Goal: Information Seeking & Learning: Understand process/instructions

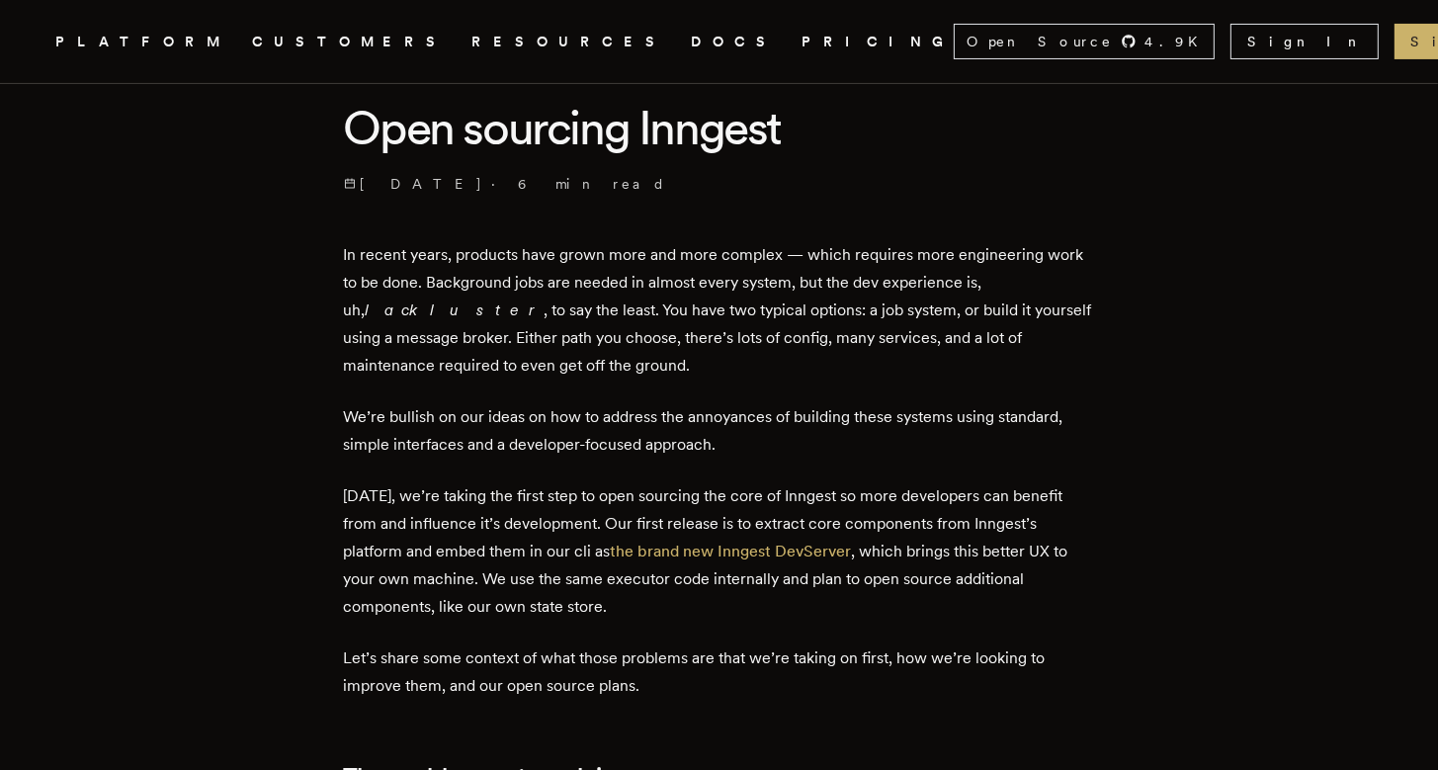
scroll to position [522, 0]
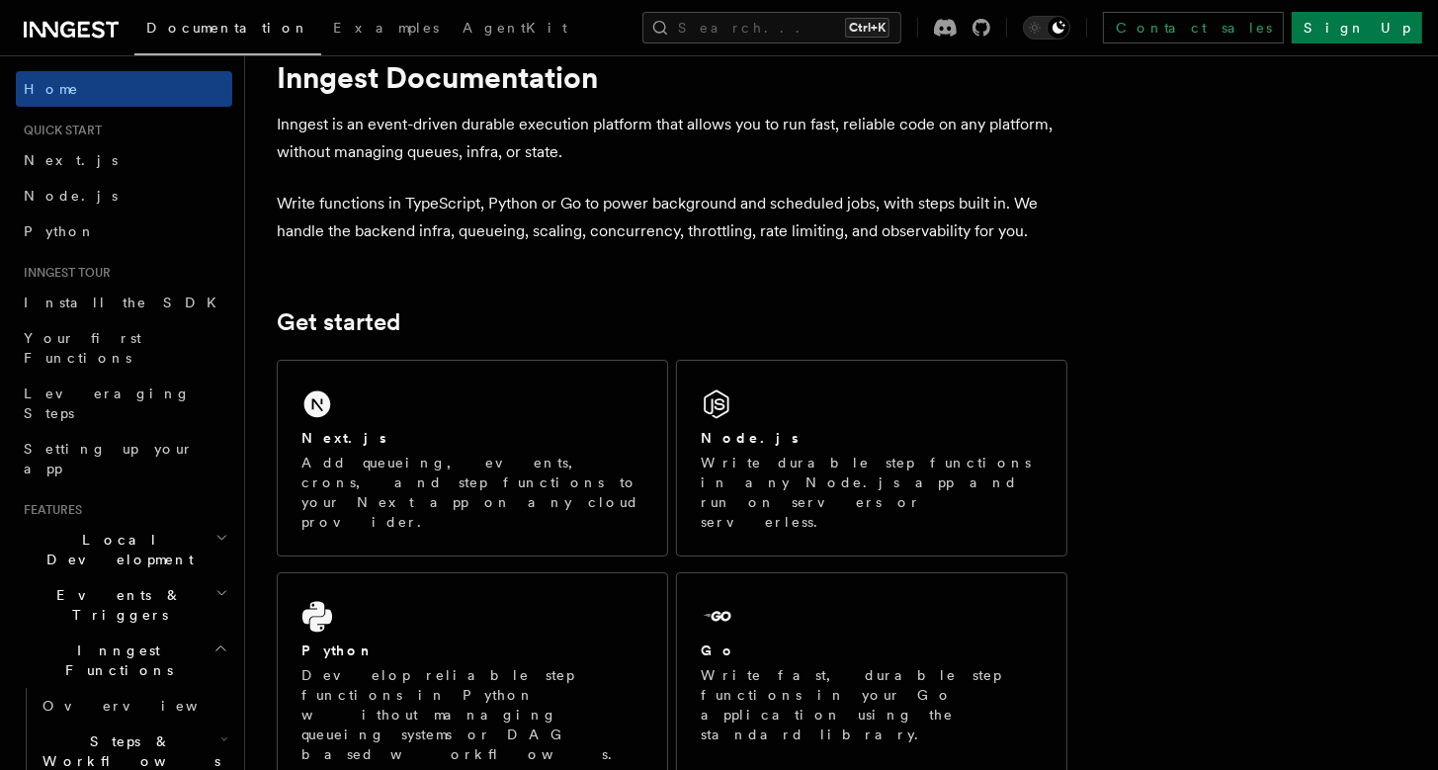
scroll to position [104, 0]
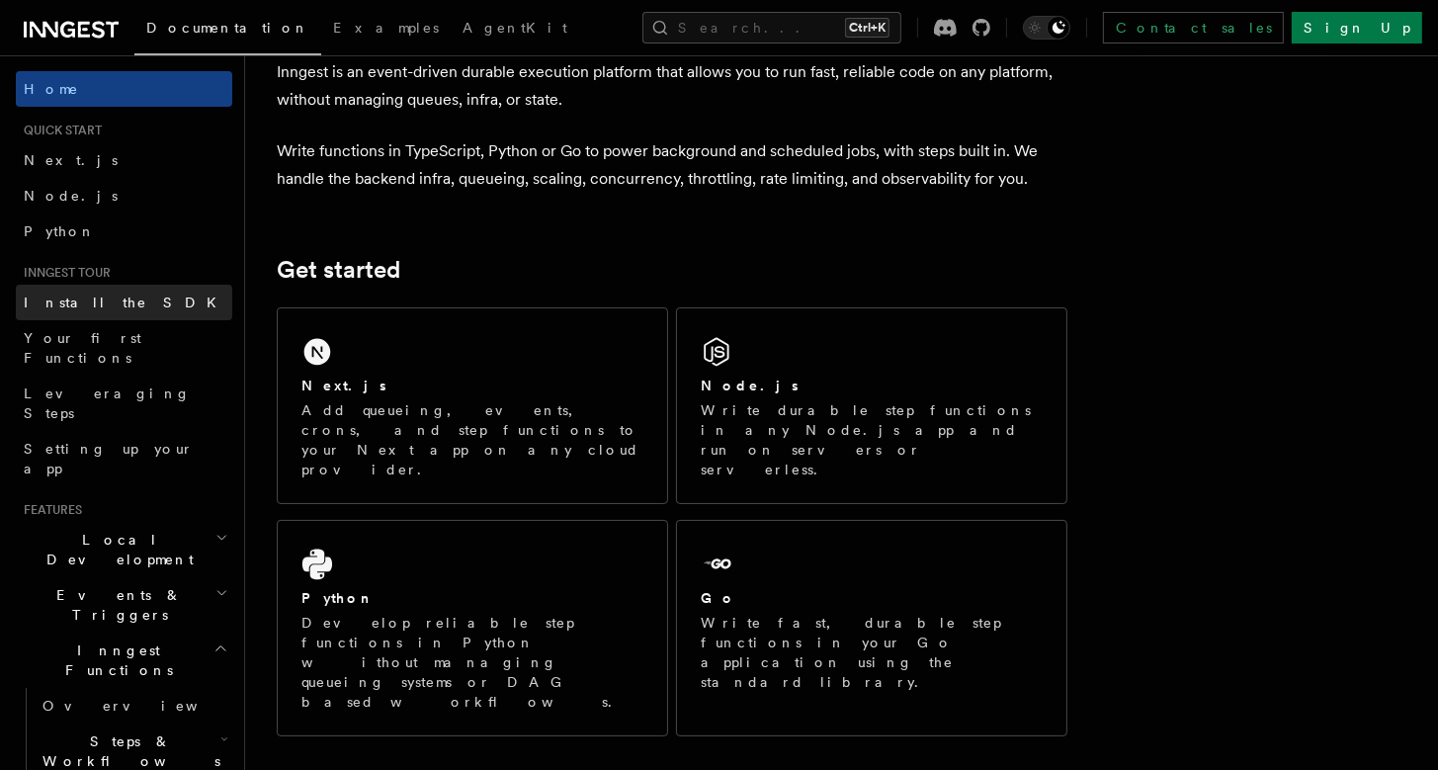
click at [116, 305] on link "Install the SDK" at bounding box center [124, 303] width 216 height 36
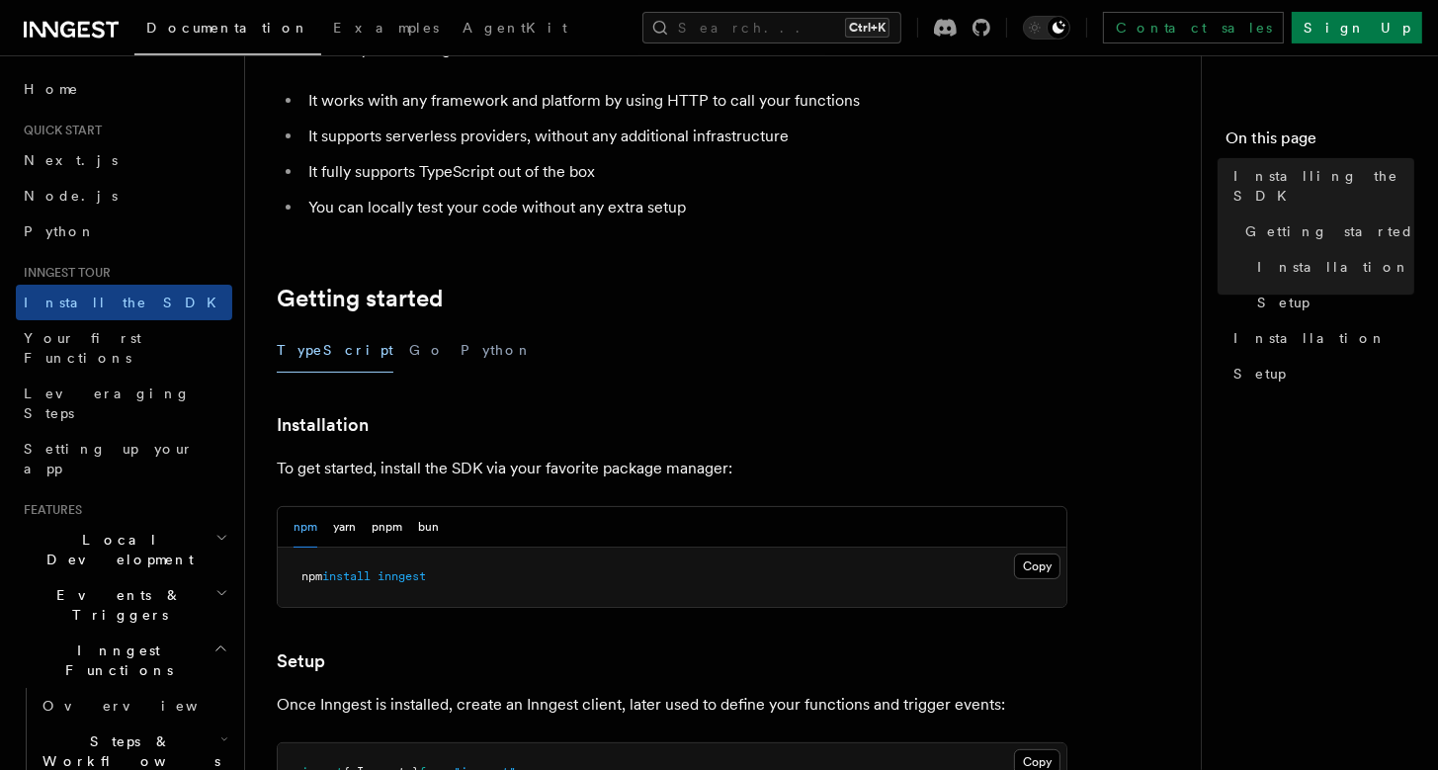
scroll to position [209, 0]
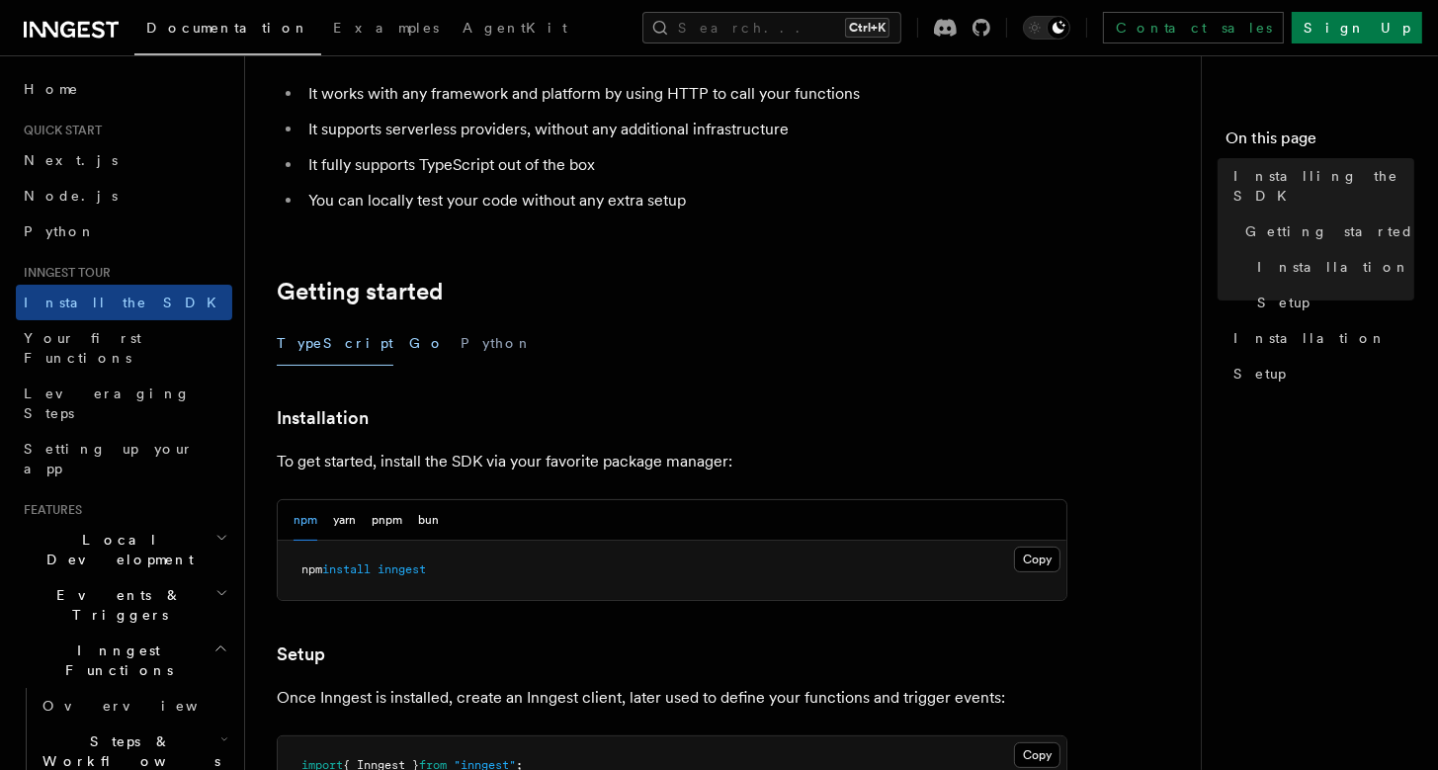
click at [409, 342] on button "Go" at bounding box center [427, 343] width 36 height 44
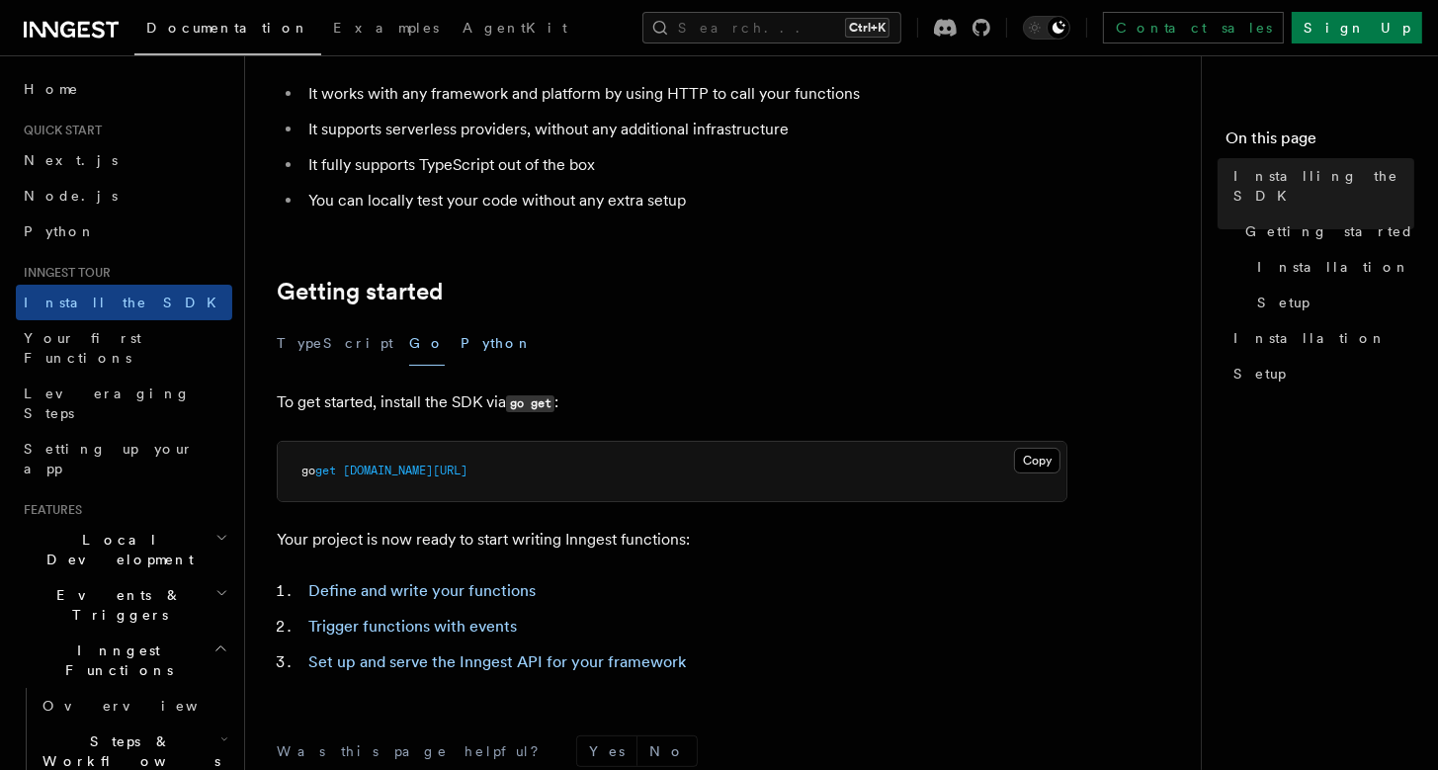
click at [461, 343] on button "Python" at bounding box center [497, 343] width 72 height 44
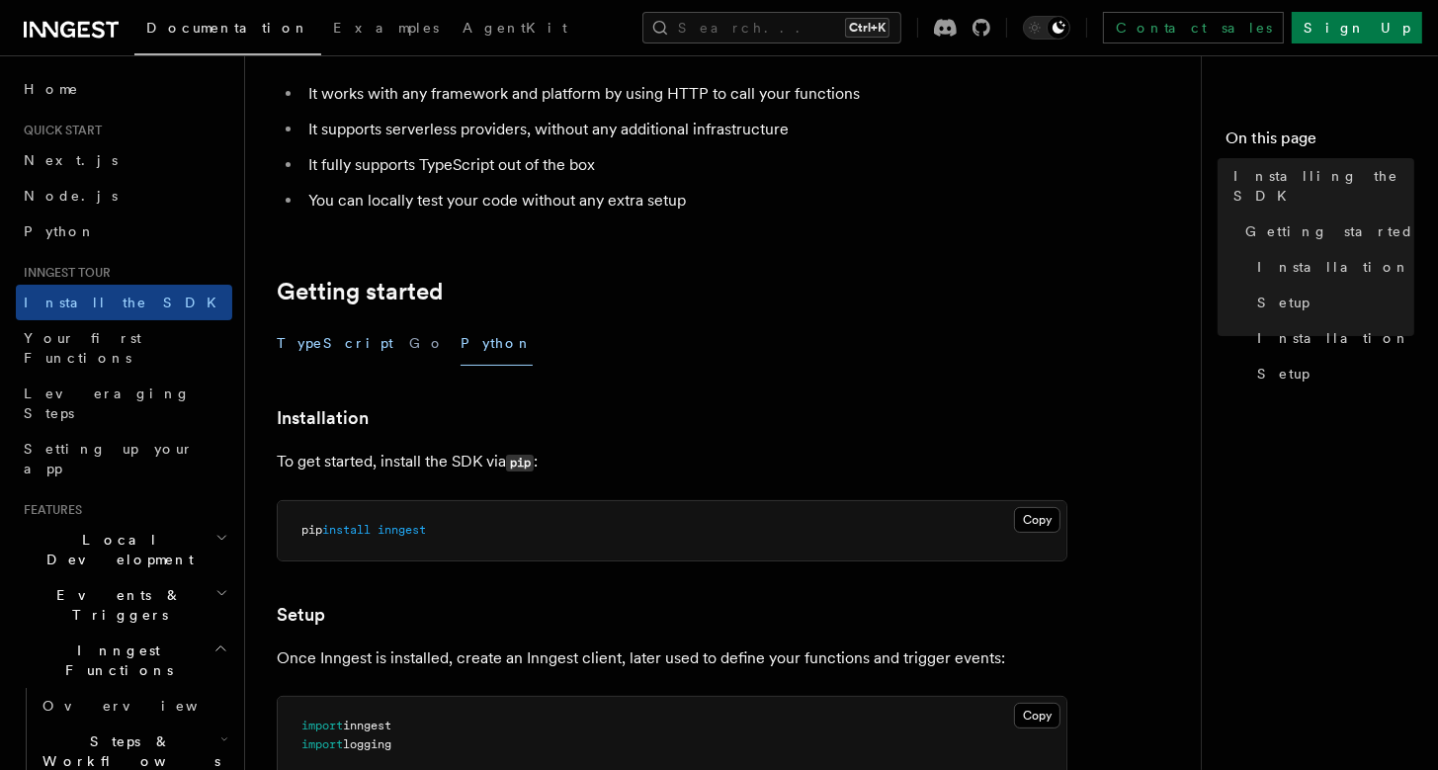
click at [318, 344] on button "TypeScript" at bounding box center [335, 343] width 117 height 44
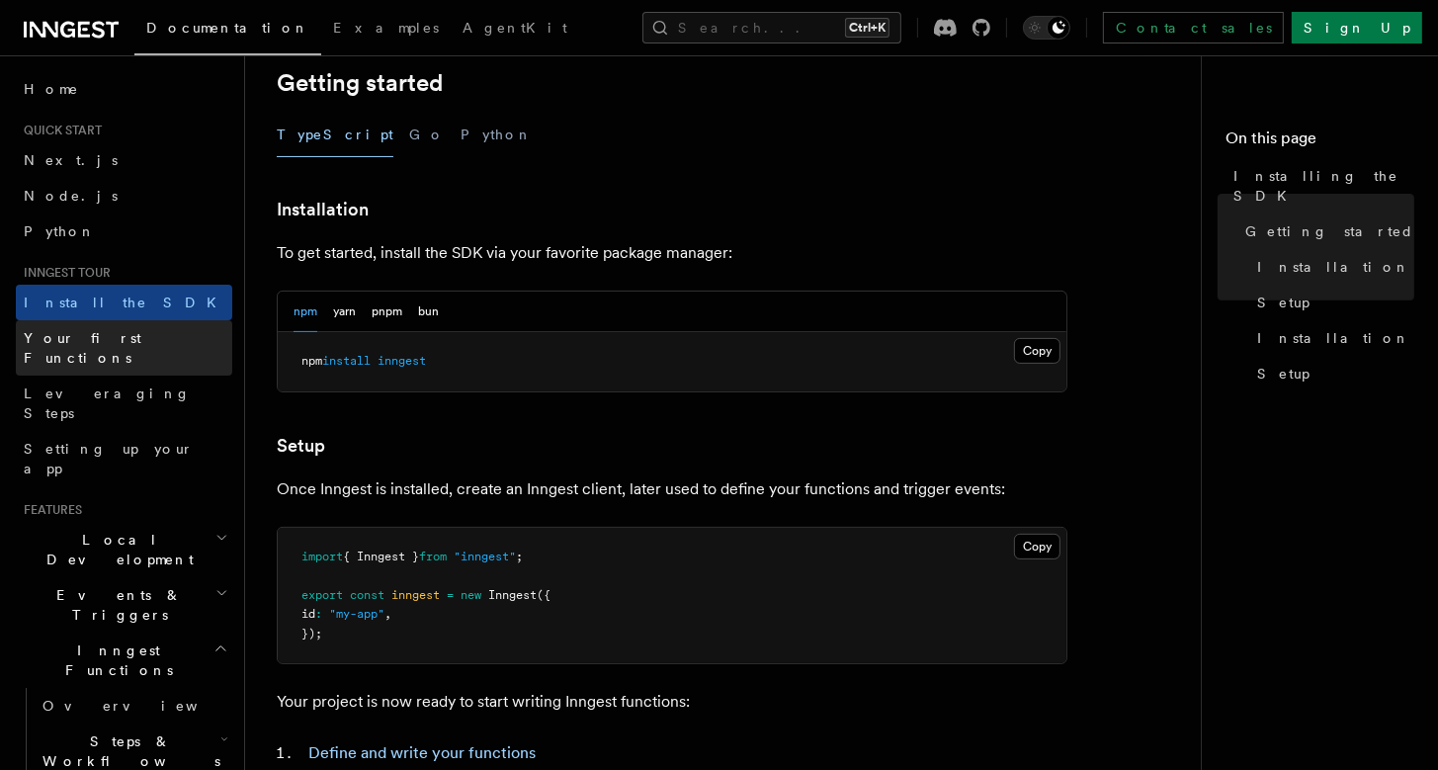
scroll to position [114, 0]
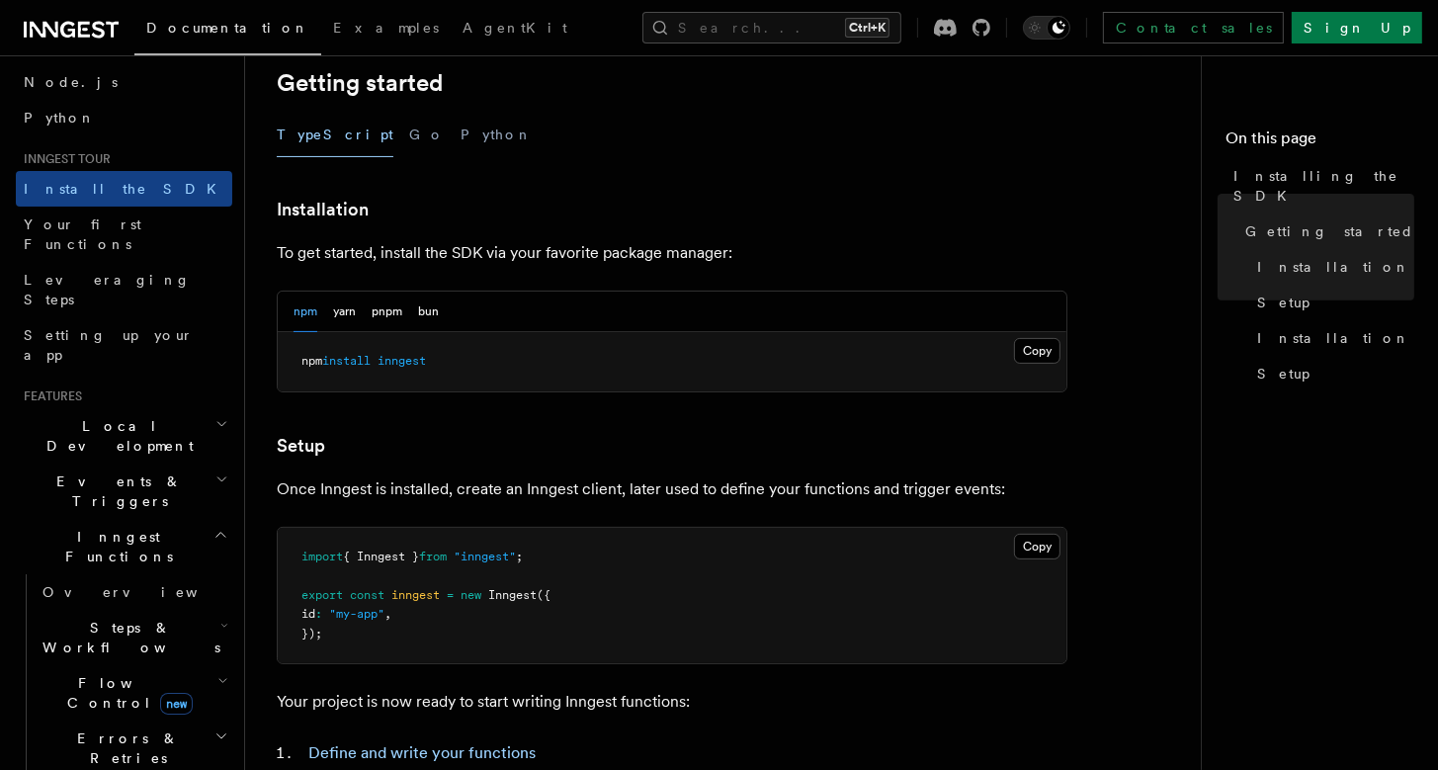
click at [175, 408] on h2 "Local Development" at bounding box center [124, 435] width 216 height 55
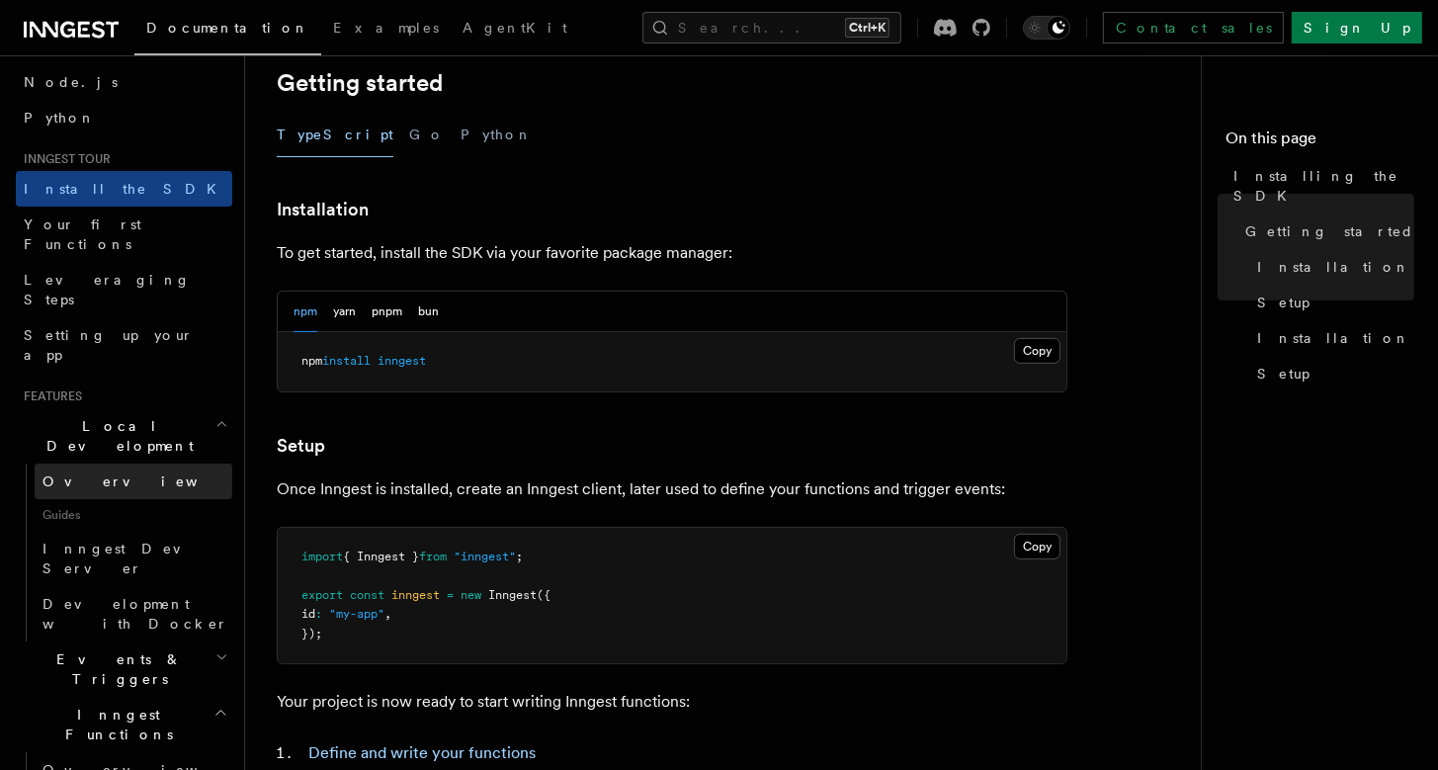
click at [125, 464] on link "Overview" at bounding box center [134, 482] width 198 height 36
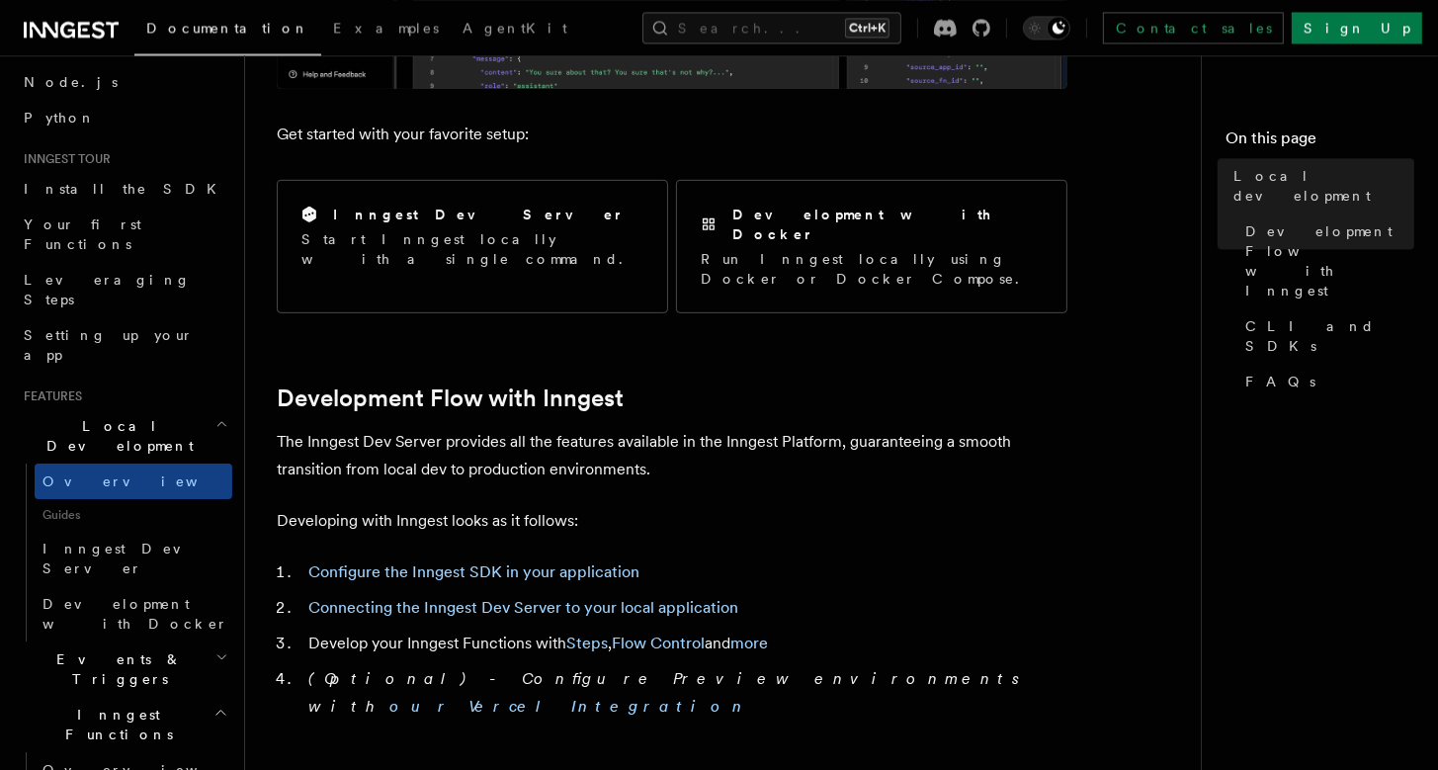
scroll to position [731, 0]
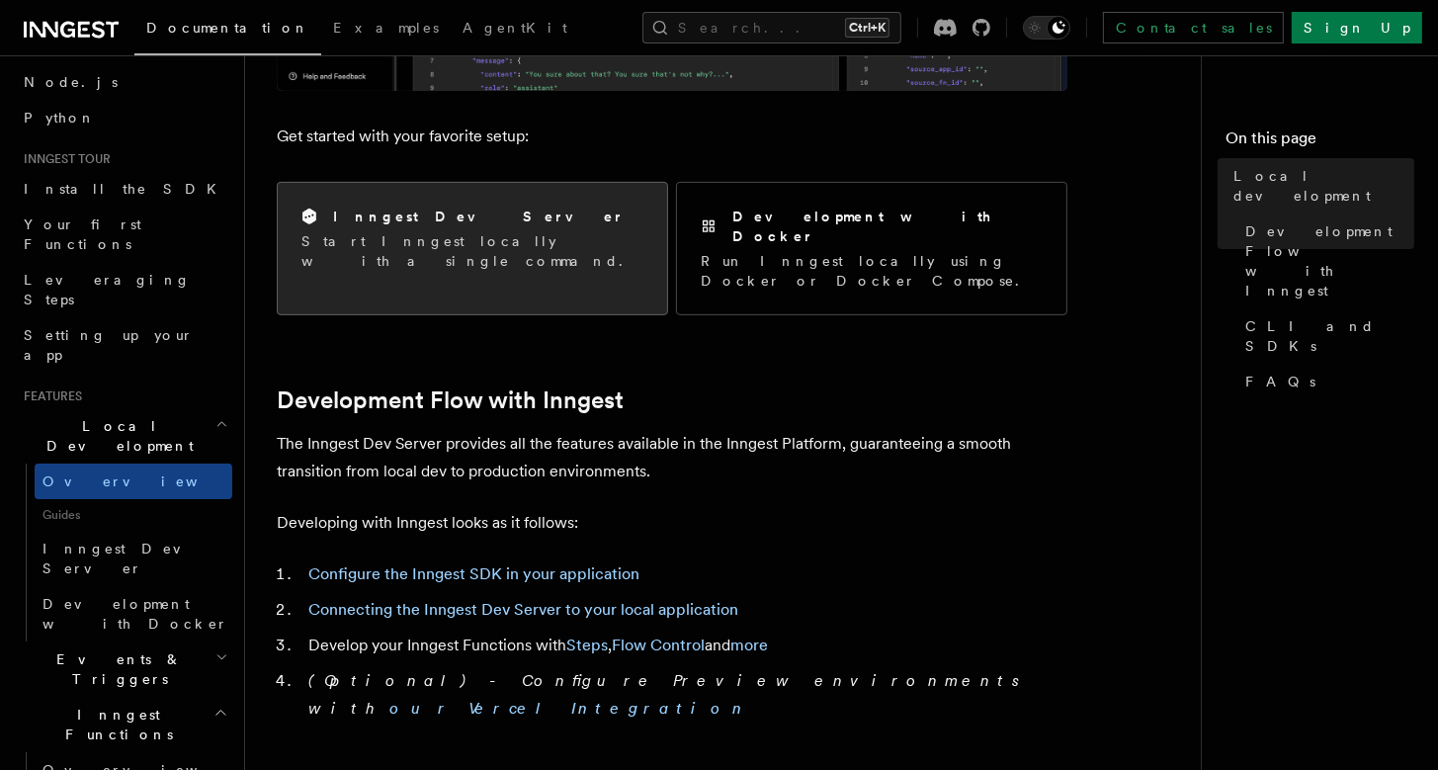
click at [461, 212] on div "Inngest Dev Server" at bounding box center [472, 217] width 342 height 21
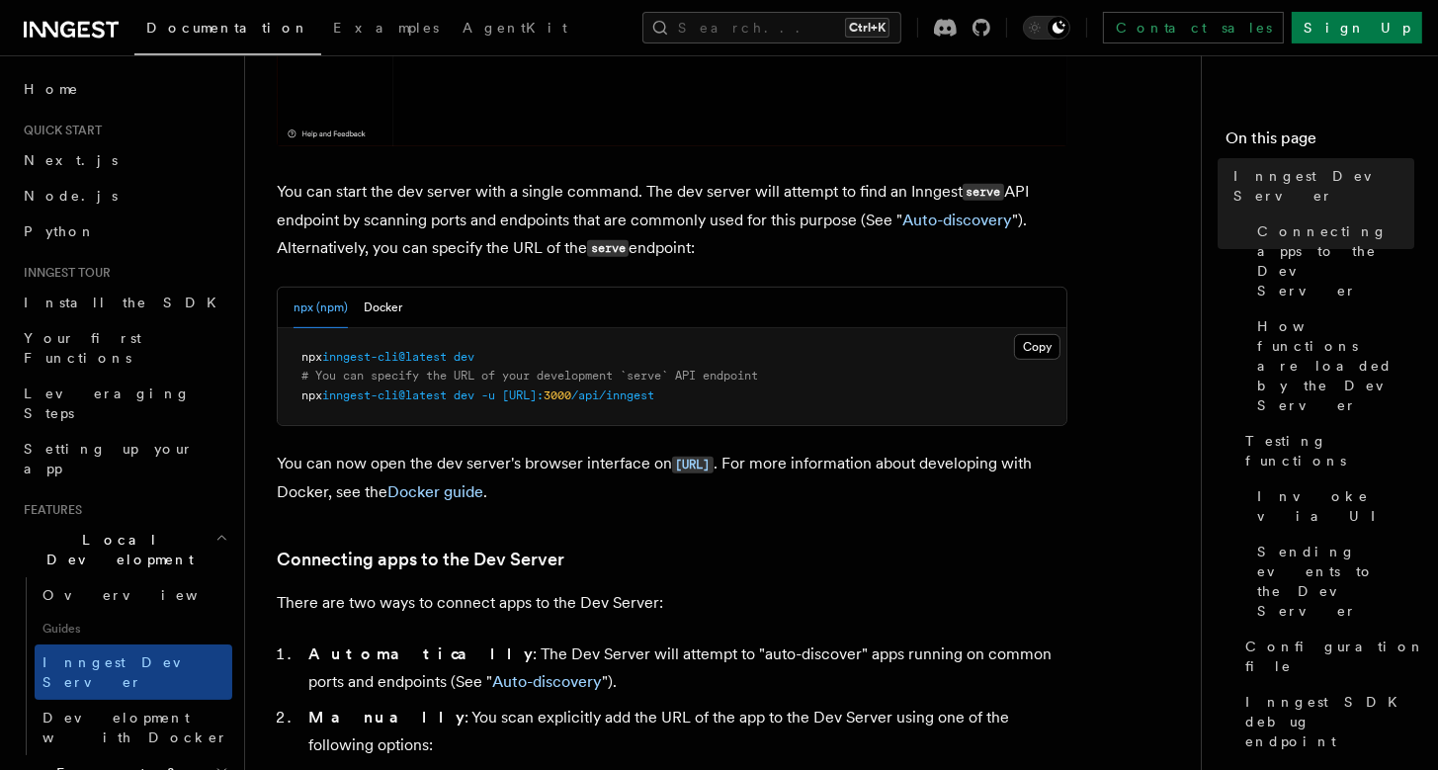
scroll to position [731, 0]
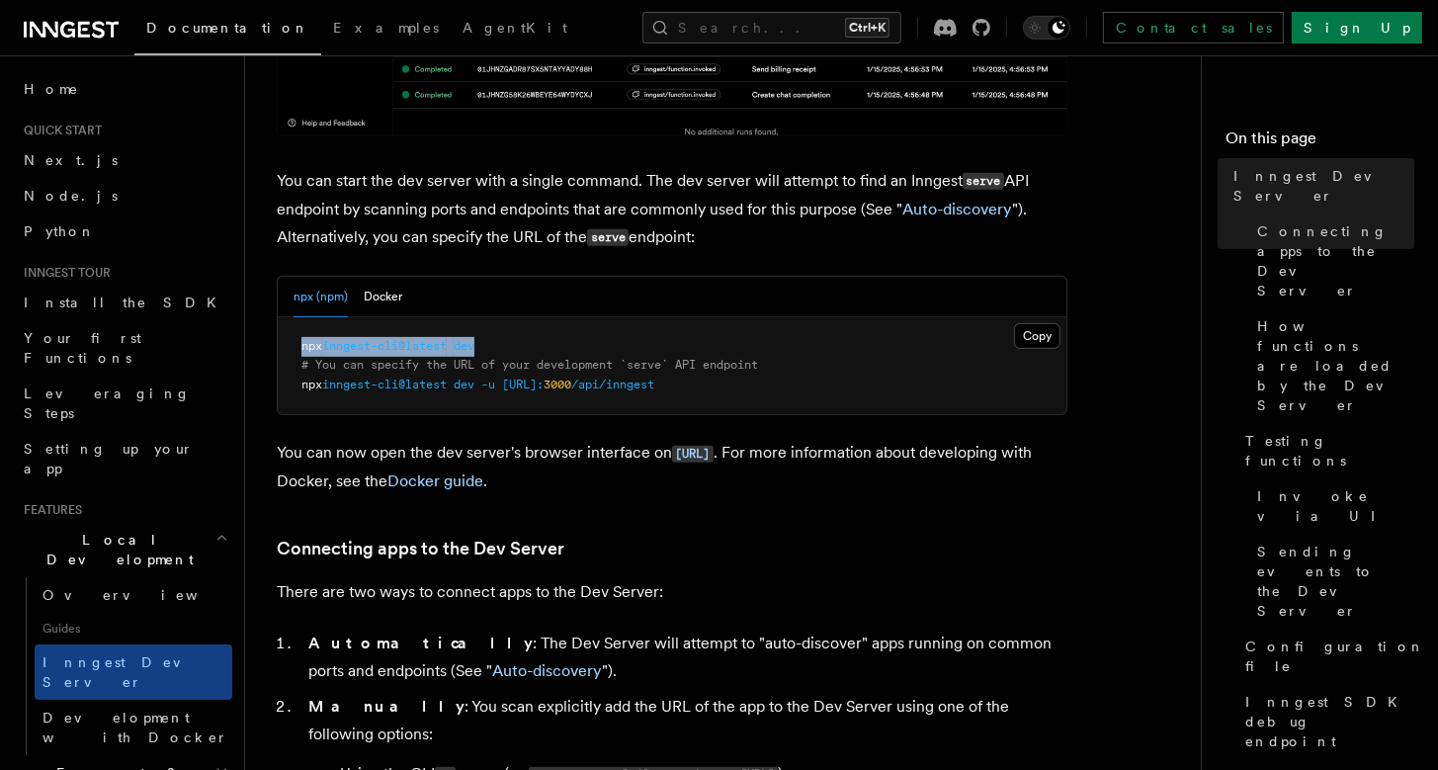
drag, startPoint x: 300, startPoint y: 349, endPoint x: 518, endPoint y: 346, distance: 218.5
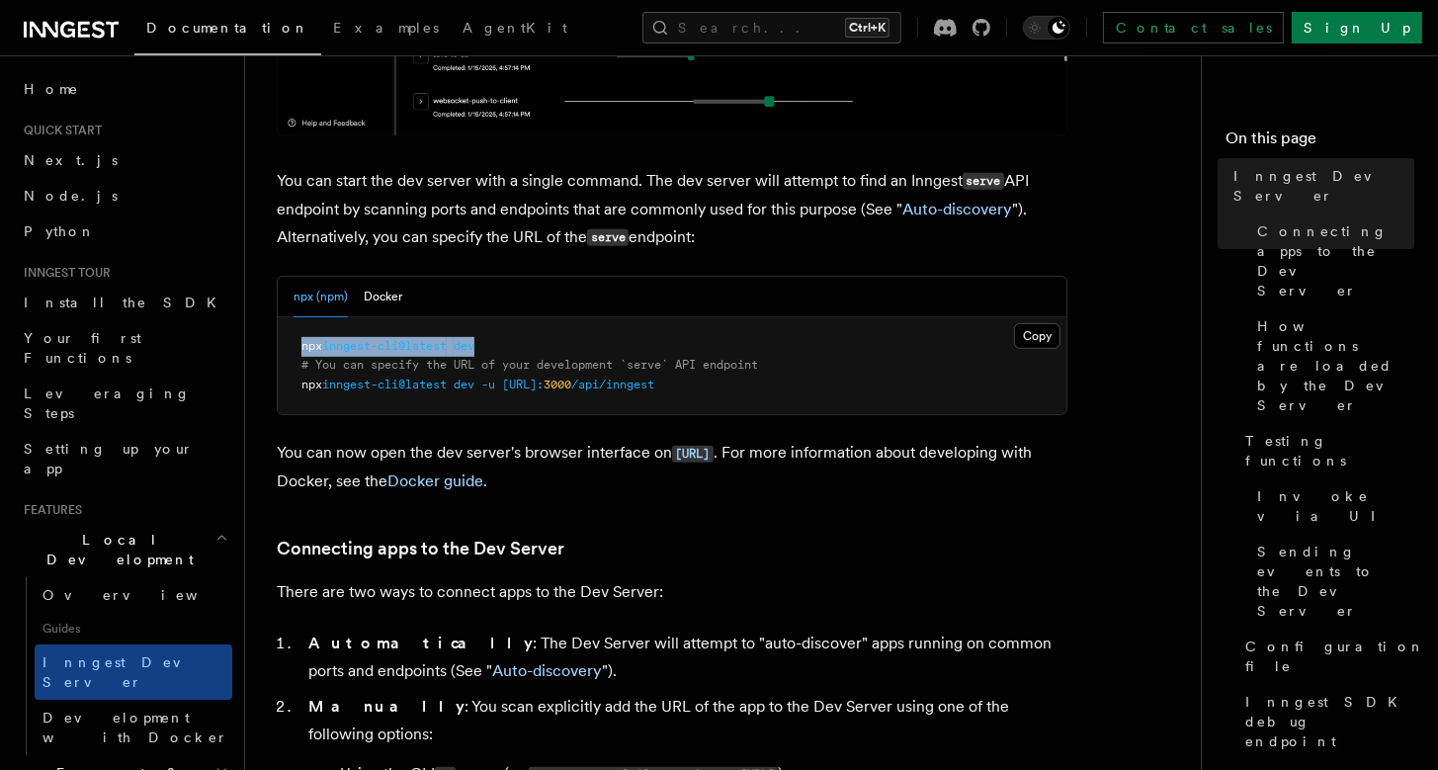
click at [518, 346] on pre "npx inngest-cli@latest dev # You can specify the URL of your development `serve…" at bounding box center [672, 366] width 789 height 98
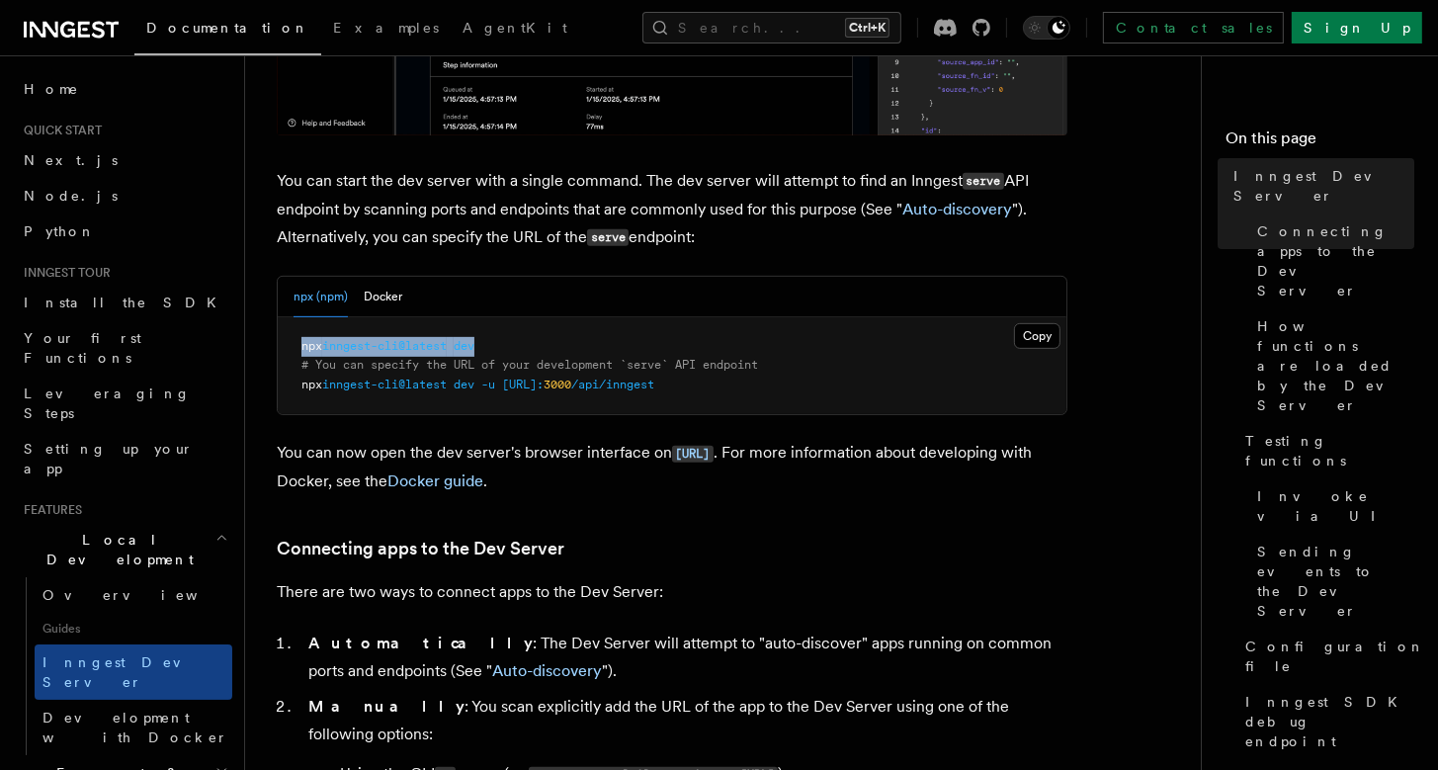
copy span "npx inngest-cli@latest dev"
